Goal: Browse casually: Explore the website without a specific task or goal

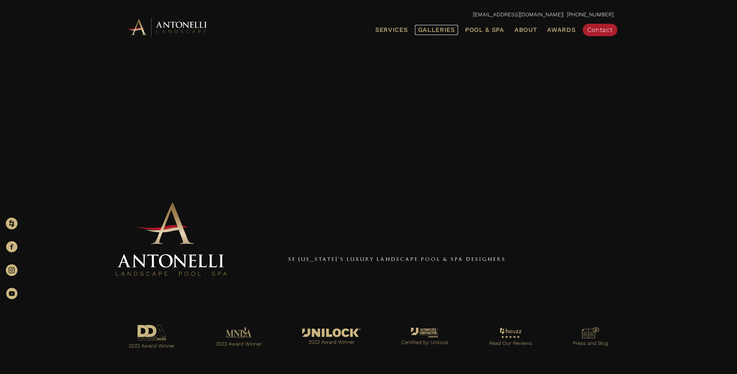
click at [436, 30] on span "Galleries" at bounding box center [436, 29] width 37 height 7
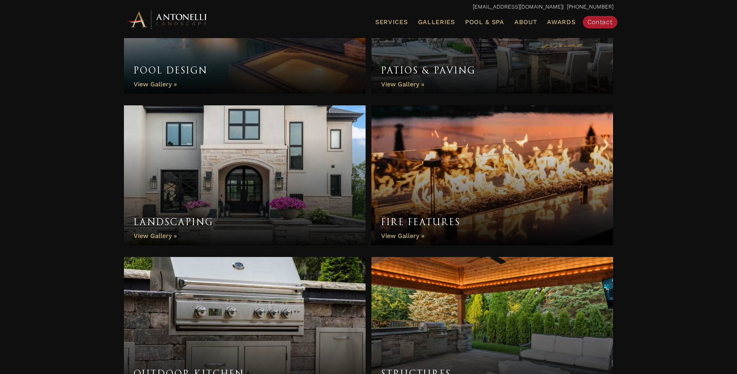
scroll to position [350, 0]
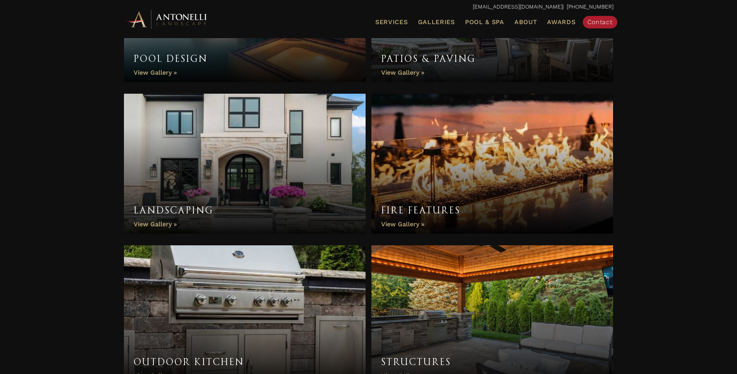
click at [257, 190] on link "Landscaping" at bounding box center [245, 164] width 242 height 140
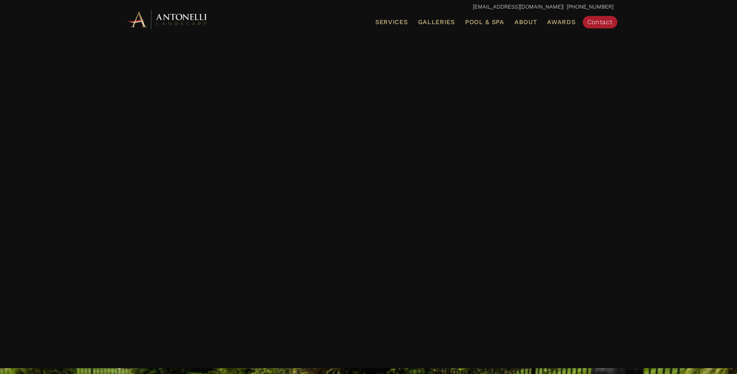
scroll to position [2186, 0]
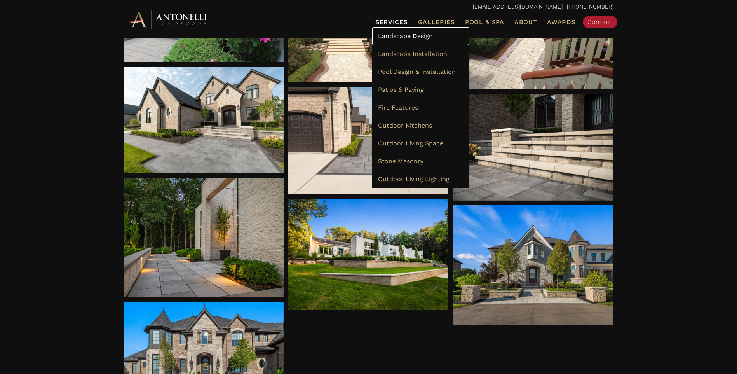
click at [390, 38] on span "Landscape Design" at bounding box center [405, 35] width 55 height 7
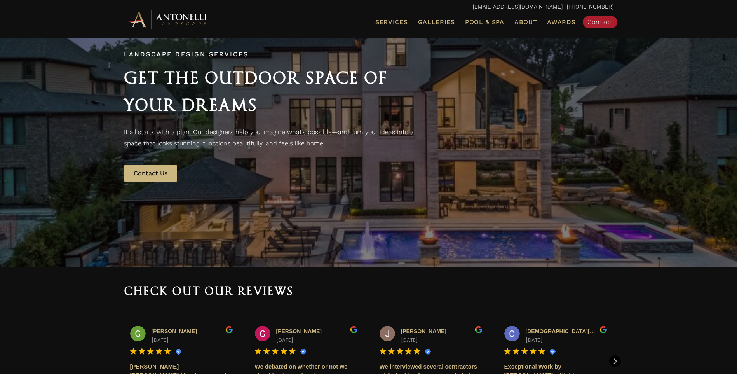
scroll to position [78, 0]
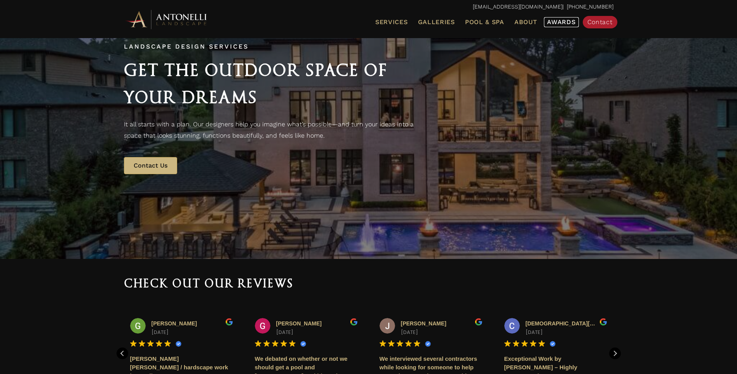
click at [558, 19] on span "Awards" at bounding box center [561, 21] width 28 height 7
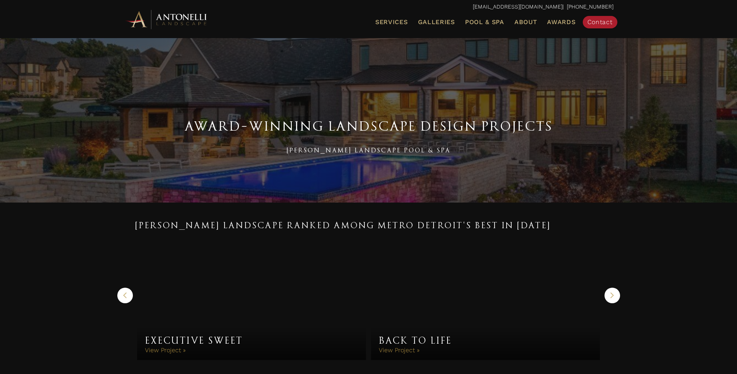
scroll to position [39, 0]
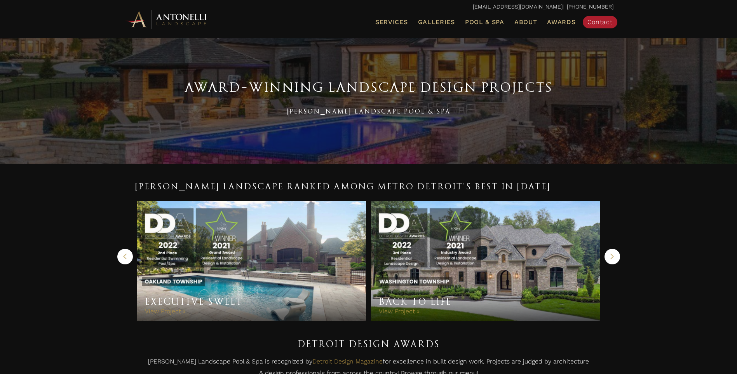
click at [604, 255] on div "Fire & Stone Fire & Stone View Project » Stone & Motion Stone & Motion View Pro…" at bounding box center [369, 261] width 484 height 136
click at [614, 257] on icon "button" at bounding box center [612, 257] width 3 height 6
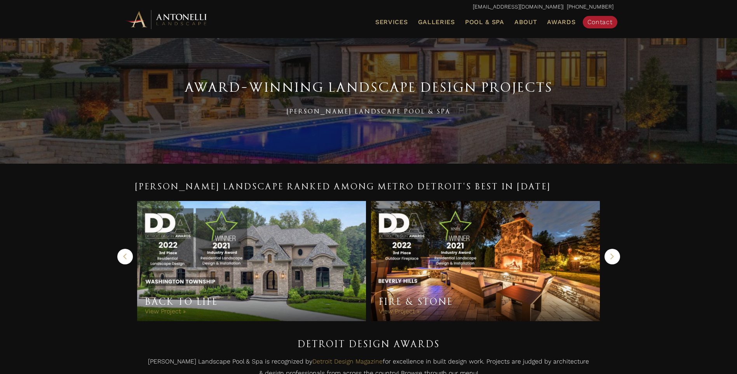
click at [614, 257] on icon "button" at bounding box center [612, 257] width 4 height 12
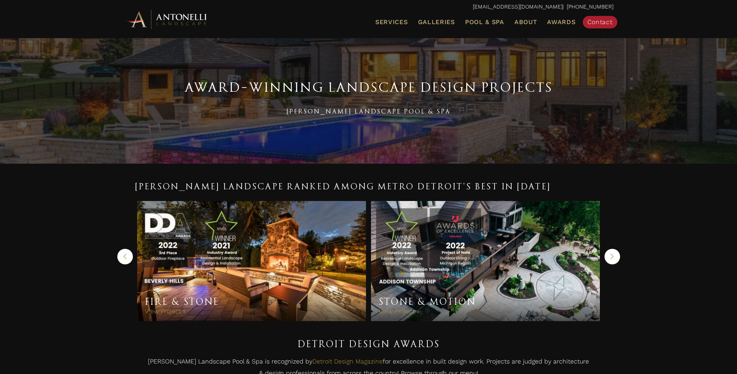
click at [614, 258] on icon "button" at bounding box center [612, 257] width 4 height 12
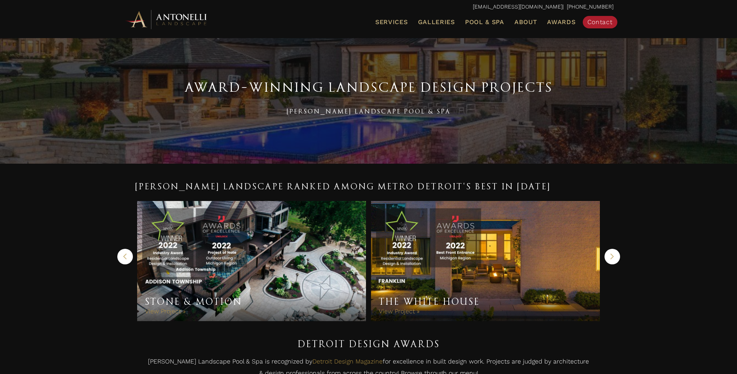
click at [614, 259] on icon "button" at bounding box center [612, 257] width 4 height 12
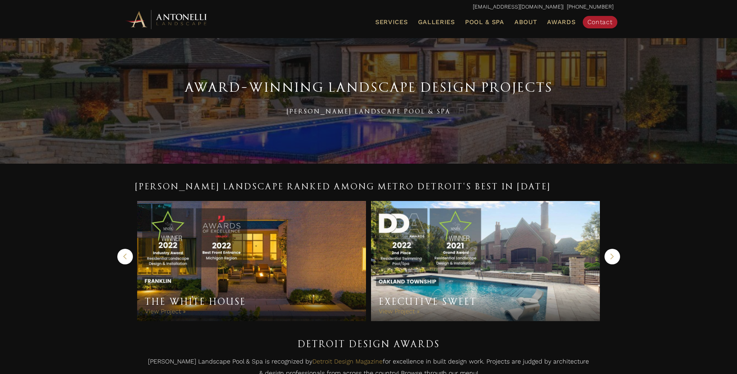
click at [614, 259] on icon "button" at bounding box center [612, 257] width 4 height 12
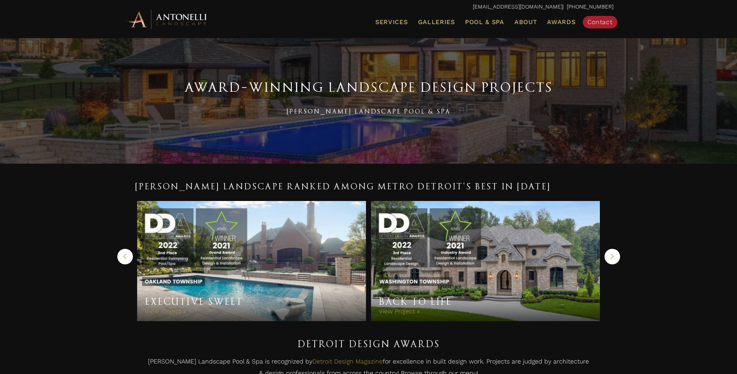
click at [614, 260] on icon "button" at bounding box center [612, 257] width 4 height 12
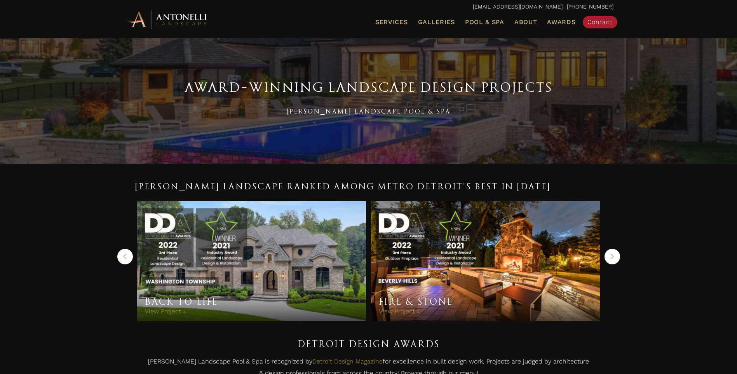
click at [614, 260] on icon "button" at bounding box center [612, 257] width 4 height 12
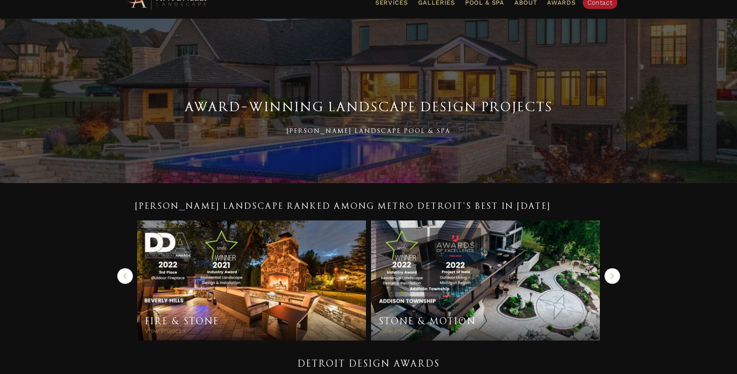
scroll to position [0, 0]
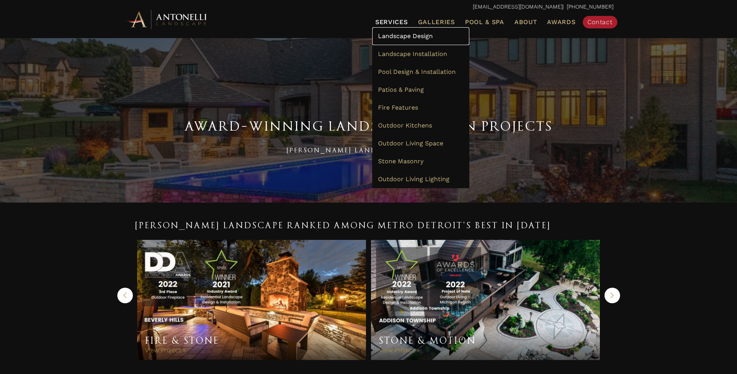
click at [386, 38] on span "Landscape Design" at bounding box center [405, 35] width 55 height 7
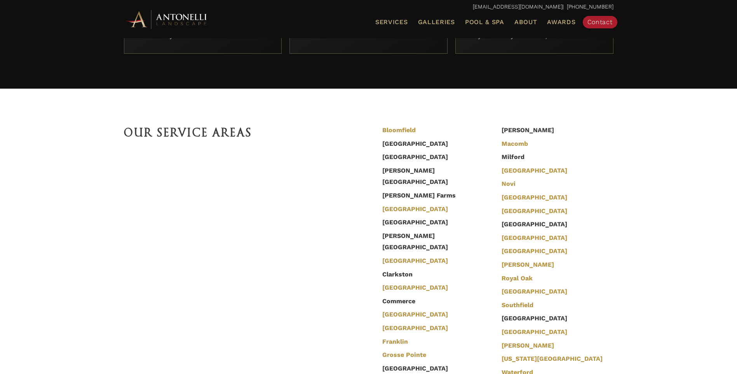
scroll to position [2255, 0]
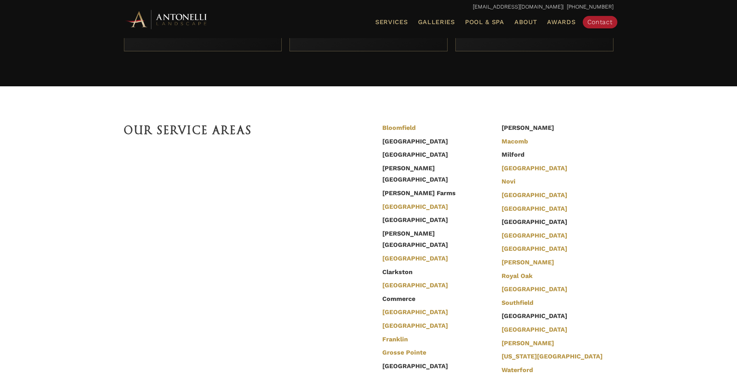
click at [348, 290] on div at bounding box center [241, 228] width 235 height 155
